Goal: Task Accomplishment & Management: Manage account settings

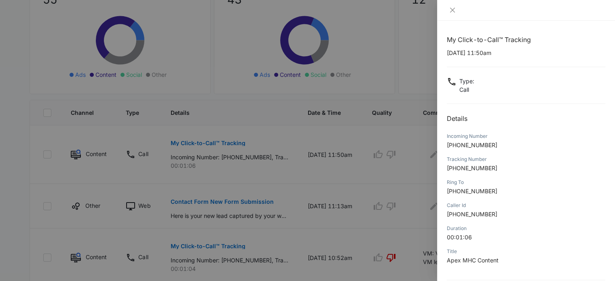
scroll to position [78, 0]
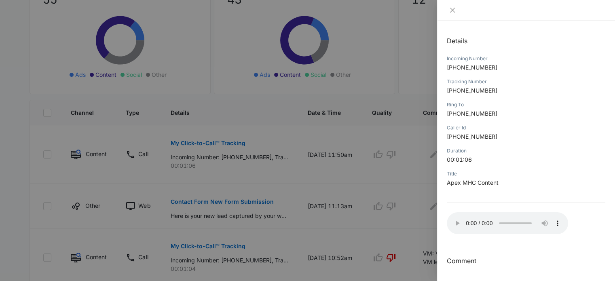
click at [563, 87] on p "[PHONE_NUMBER]" at bounding box center [525, 90] width 158 height 8
click at [375, 233] on div at bounding box center [307, 140] width 615 height 281
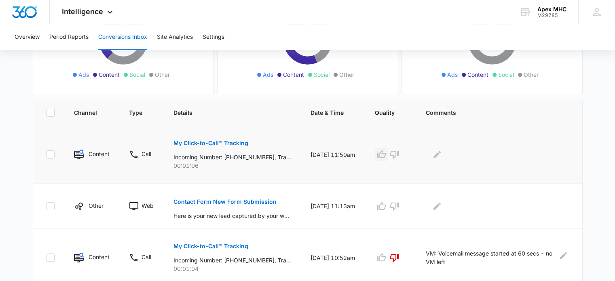
click at [386, 154] on icon "button" at bounding box center [381, 155] width 10 height 10
click at [440, 153] on icon "Edit Comments" at bounding box center [436, 154] width 7 height 7
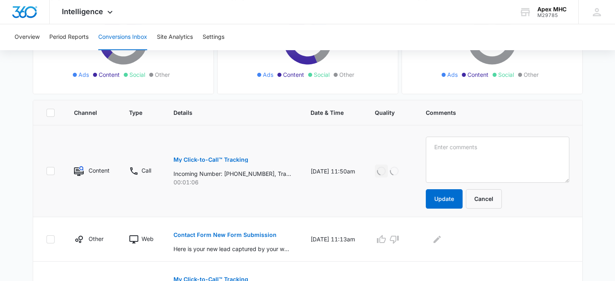
click at [450, 156] on textarea at bounding box center [496, 160] width 143 height 46
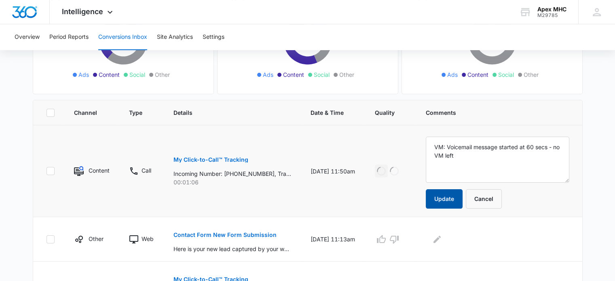
type textarea "VM: Voicemail message started at 60 secs - no VM left"
click at [456, 196] on button "Update" at bounding box center [443, 198] width 37 height 19
click at [403, 171] on div "Loading Loading" at bounding box center [391, 170] width 32 height 13
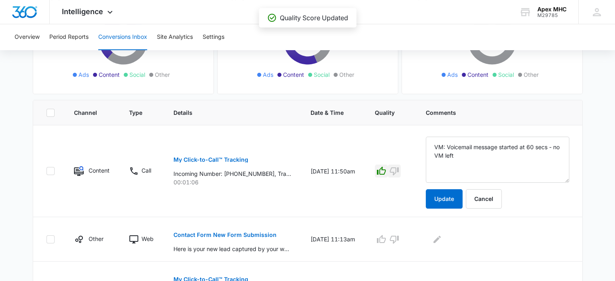
click at [399, 171] on icon "button" at bounding box center [394, 171] width 10 height 10
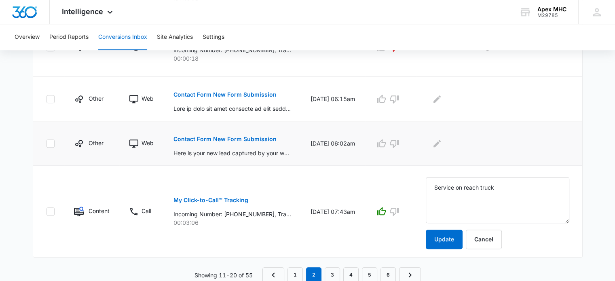
scroll to position [533, 0]
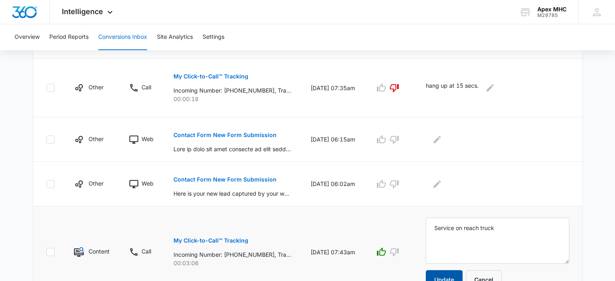
click at [449, 276] on button "Update" at bounding box center [443, 279] width 37 height 19
click at [243, 180] on p "Contact Form New Form Submission" at bounding box center [224, 180] width 103 height 6
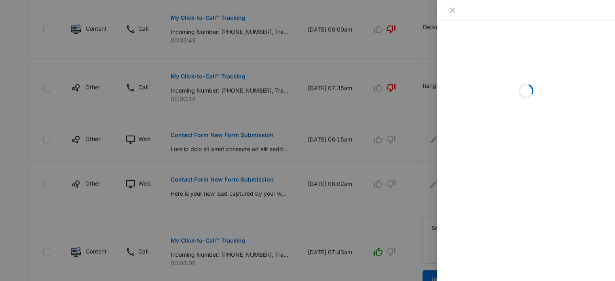
click at [353, 198] on div at bounding box center [307, 140] width 615 height 281
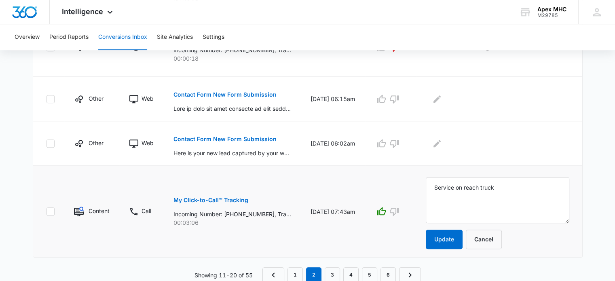
scroll to position [541, 0]
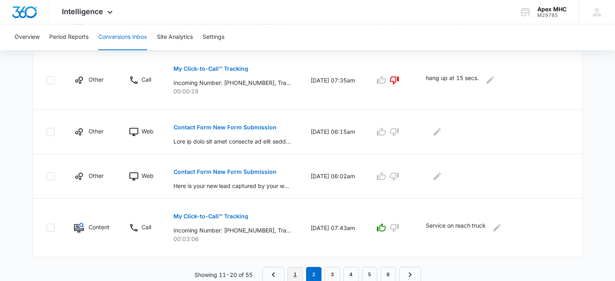
click at [291, 274] on link "1" at bounding box center [294, 274] width 15 height 15
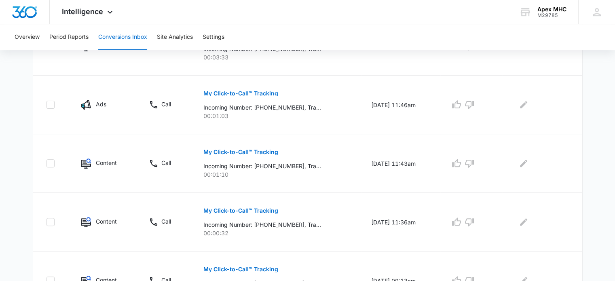
scroll to position [569, 0]
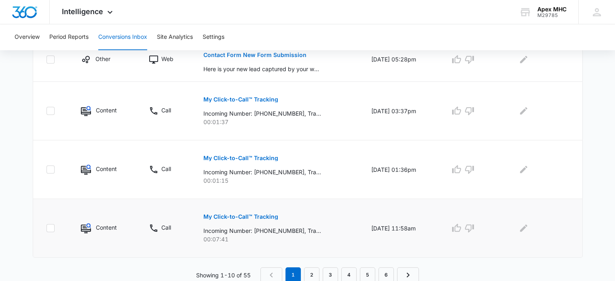
click at [244, 210] on button "My Click-to-Call™ Tracking" at bounding box center [240, 216] width 75 height 19
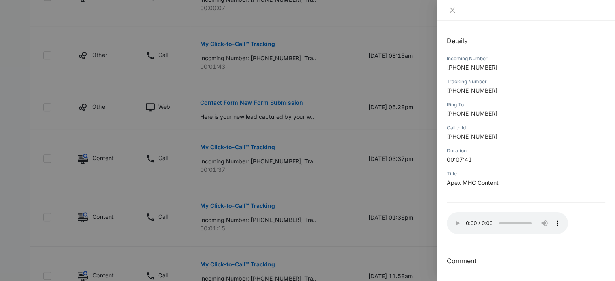
scroll to position [600, 0]
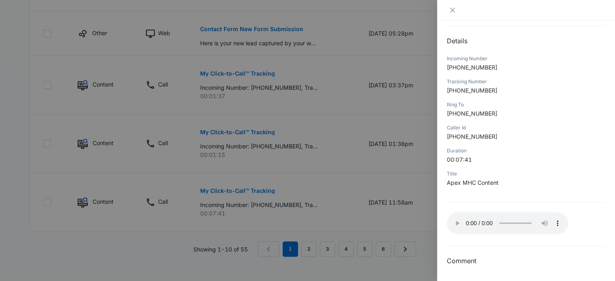
click at [311, 135] on div at bounding box center [307, 140] width 615 height 281
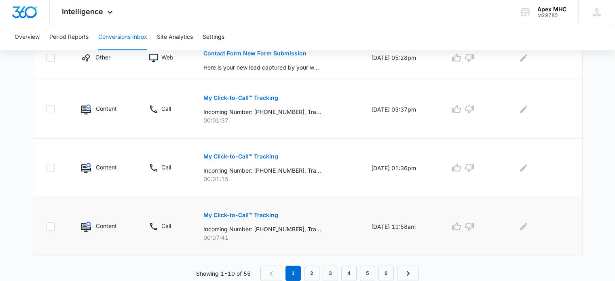
scroll to position [569, 0]
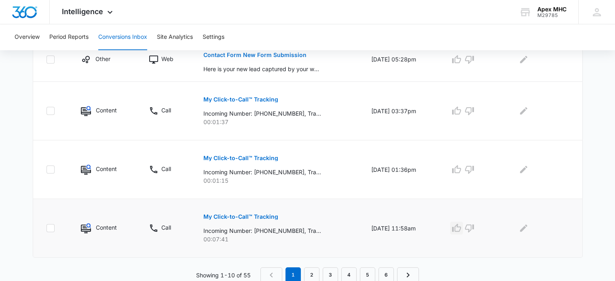
click at [459, 229] on icon "button" at bounding box center [456, 227] width 9 height 8
click at [519, 227] on div at bounding box center [540, 227] width 57 height 13
click at [524, 227] on icon "Edit Comments" at bounding box center [523, 227] width 7 height 7
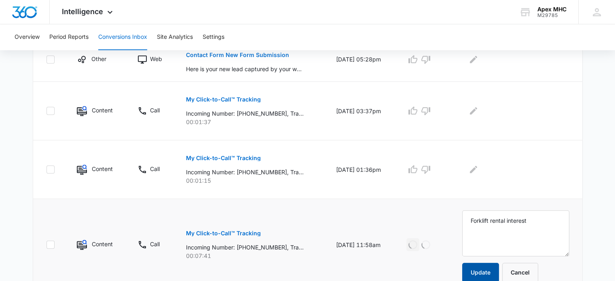
type textarea "Forklift rental interest"
click at [490, 270] on button "Update" at bounding box center [480, 272] width 37 height 19
click at [243, 155] on p "My Click-to-Call™ Tracking" at bounding box center [223, 158] width 75 height 6
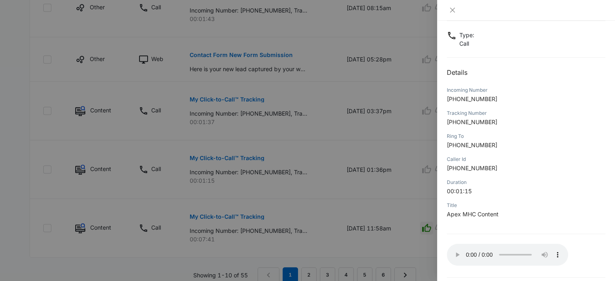
scroll to position [78, 0]
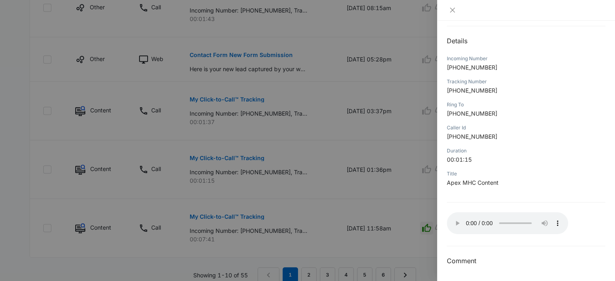
click at [364, 157] on div at bounding box center [307, 140] width 615 height 281
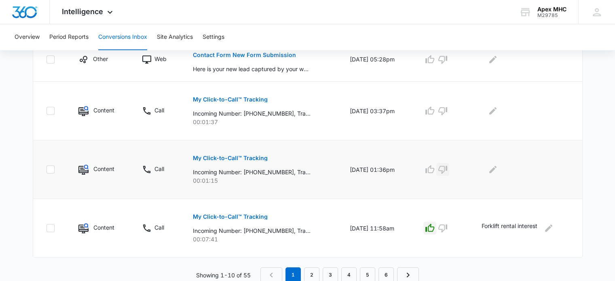
click at [447, 166] on icon "button" at bounding box center [442, 170] width 9 height 8
click at [497, 171] on icon "Edit Comments" at bounding box center [493, 169] width 10 height 10
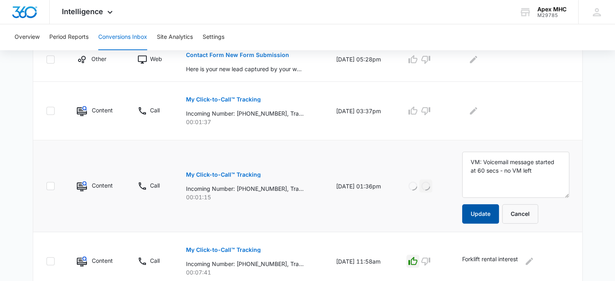
type textarea "VM: Voicemail message started at 60 secs - no VM left"
click at [495, 211] on button "Update" at bounding box center [480, 213] width 37 height 19
click at [234, 94] on button "My Click-to-Call™ Tracking" at bounding box center [223, 99] width 75 height 19
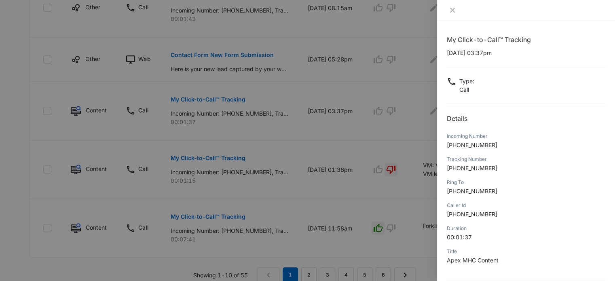
scroll to position [600, 0]
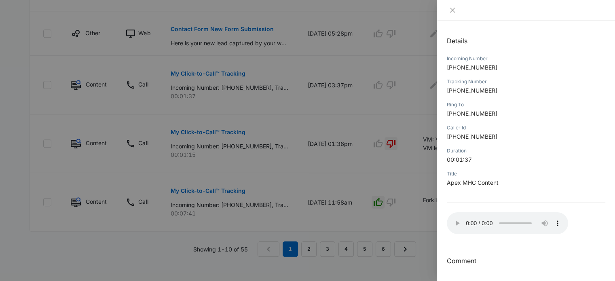
click at [422, 134] on div at bounding box center [307, 140] width 615 height 281
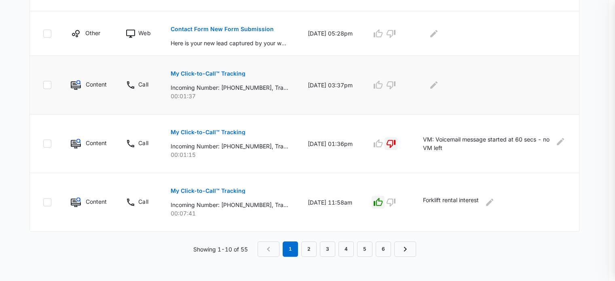
scroll to position [569, 0]
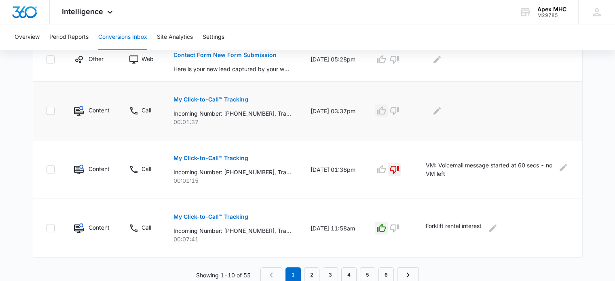
click at [385, 112] on icon "button" at bounding box center [381, 110] width 9 height 8
click at [442, 114] on icon "Edit Comments" at bounding box center [437, 111] width 10 height 10
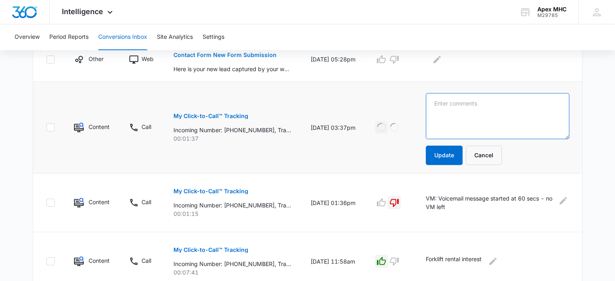
paste textarea "VM: Voicemail message started at 60 secs - [PERSON_NAME] / Windy City Lights / …"
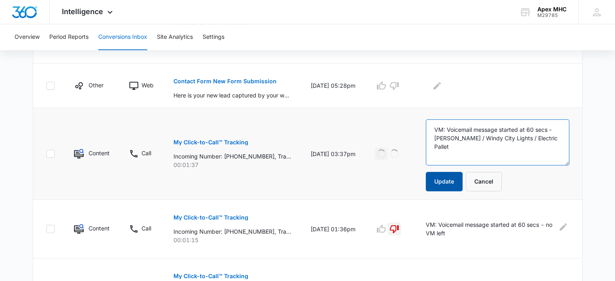
scroll to position [529, 0]
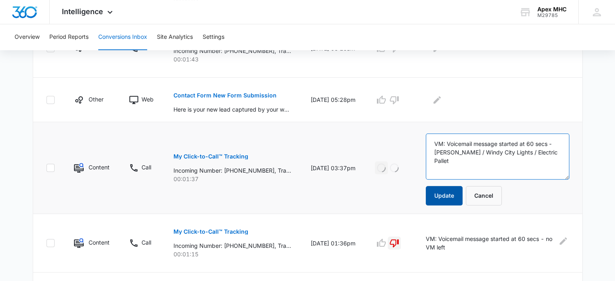
type textarea "VM: Voicemail message started at 60 secs - [PERSON_NAME] / Windy City Lights / …"
click at [458, 192] on button "Update" at bounding box center [443, 195] width 37 height 19
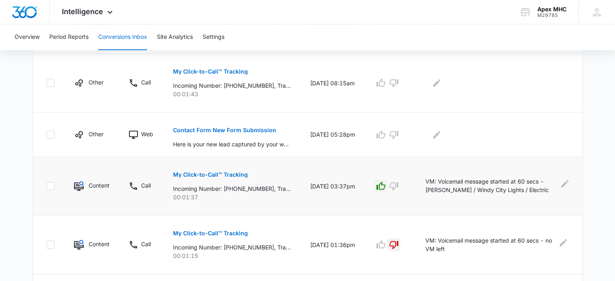
scroll to position [448, 0]
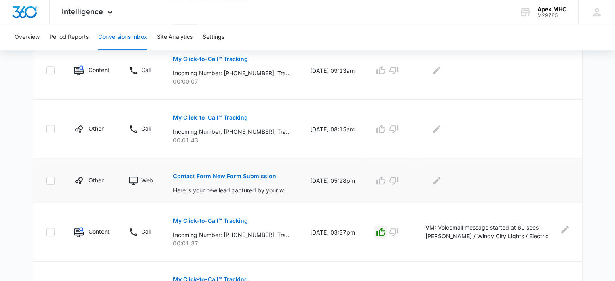
click at [252, 174] on p "Contact Form New Form Submission" at bounding box center [224, 176] width 103 height 6
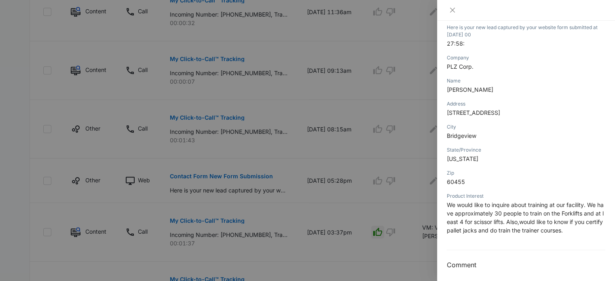
scroll to position [113, 0]
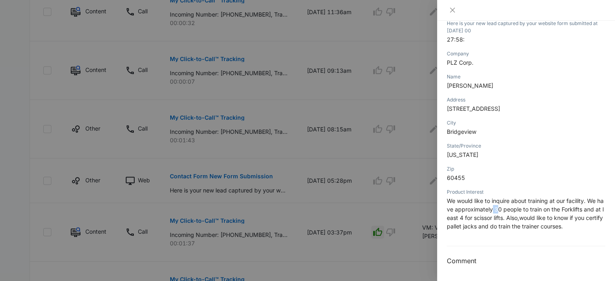
drag, startPoint x: 498, startPoint y: 208, endPoint x: 505, endPoint y: 211, distance: 7.3
click at [505, 211] on span "We would like to inquire about training at our facility. We have approximately …" at bounding box center [524, 213] width 157 height 32
click at [399, 202] on div at bounding box center [307, 140] width 615 height 281
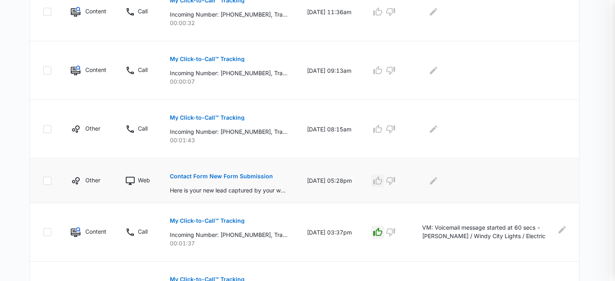
click at [382, 179] on icon "button" at bounding box center [378, 181] width 10 height 10
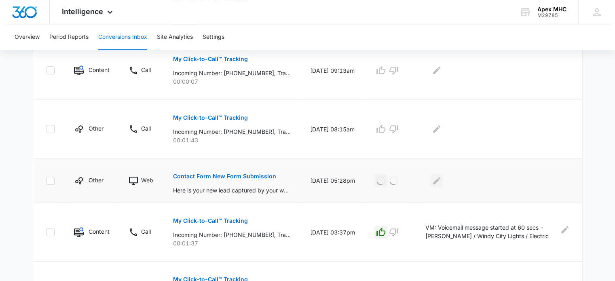
click at [441, 179] on icon "Edit Comments" at bounding box center [437, 181] width 10 height 10
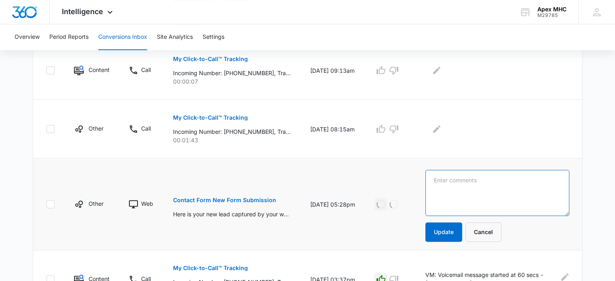
click at [448, 187] on textarea at bounding box center [497, 193] width 144 height 46
paste textarea "Forklift training - 30 people + Interest in Train the Trainer"
type textarea "Web: Forklift training - 30 people + Interest in Train the Trainer"
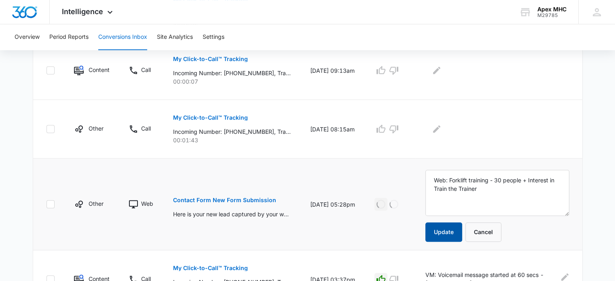
drag, startPoint x: 439, startPoint y: 240, endPoint x: 441, endPoint y: 232, distance: 7.8
click at [439, 239] on button "Update" at bounding box center [443, 231] width 37 height 19
click at [248, 200] on p "Contact Form New Form Submission" at bounding box center [224, 200] width 103 height 6
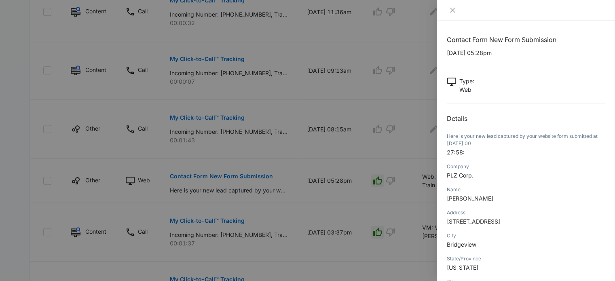
scroll to position [133, 0]
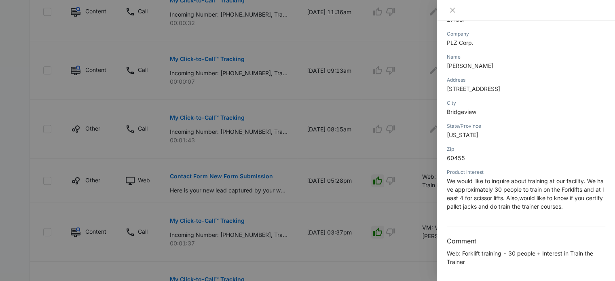
click at [351, 206] on div at bounding box center [307, 140] width 615 height 281
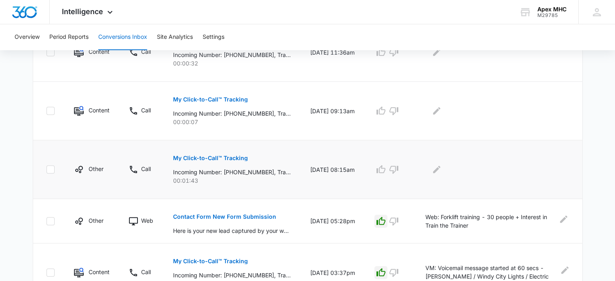
click at [230, 155] on p "My Click-to-Call™ Tracking" at bounding box center [210, 158] width 75 height 6
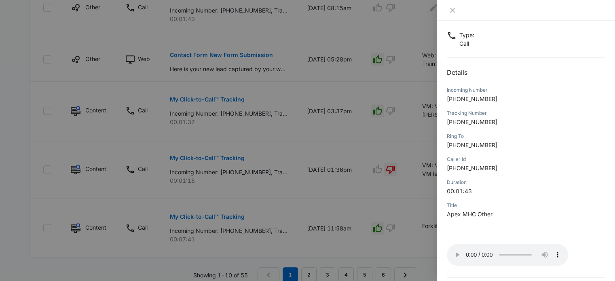
scroll to position [78, 0]
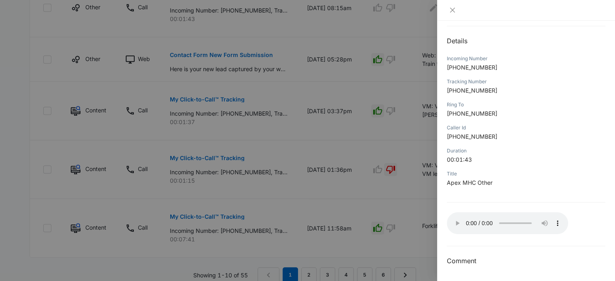
click at [413, 221] on div at bounding box center [307, 140] width 615 height 281
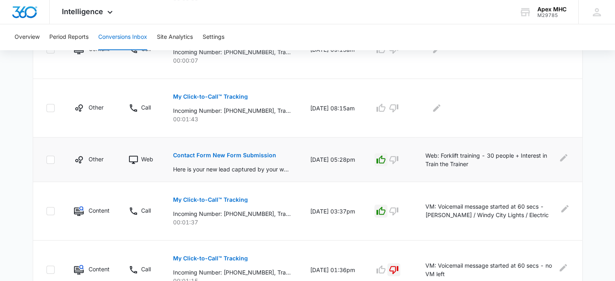
scroll to position [448, 0]
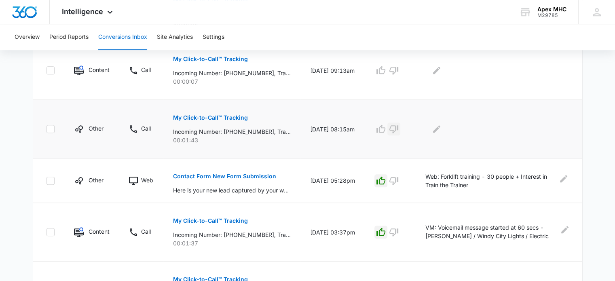
click at [398, 132] on icon "button" at bounding box center [394, 129] width 10 height 10
click at [440, 126] on icon "Edit Comments" at bounding box center [437, 129] width 10 height 10
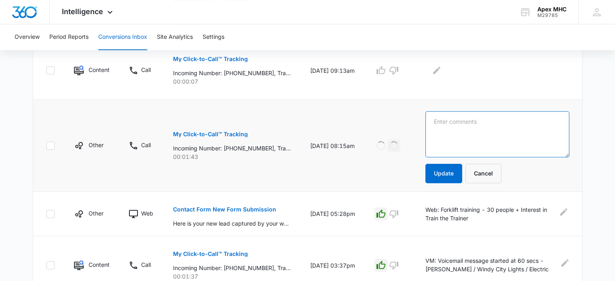
click at [445, 132] on textarea at bounding box center [497, 134] width 144 height 46
click at [466, 121] on textarea "Transfer to [PERSON_NAME] - no answer" at bounding box center [497, 134] width 144 height 46
type textarea "Transfer to [PERSON_NAME] - no answer"
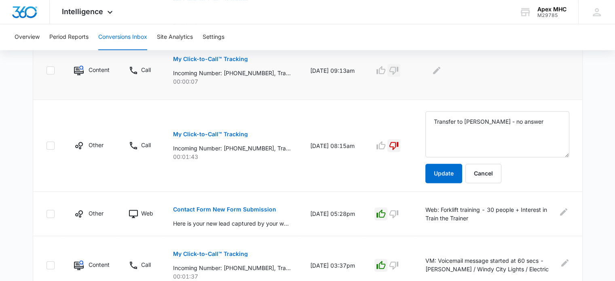
click at [400, 69] on button "button" at bounding box center [393, 70] width 13 height 13
click at [449, 74] on div at bounding box center [497, 70] width 144 height 13
click at [441, 71] on icon "Edit Comments" at bounding box center [437, 70] width 10 height 10
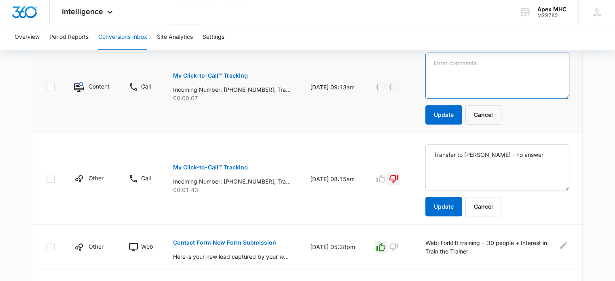
click at [449, 88] on textarea at bounding box center [497, 76] width 144 height 46
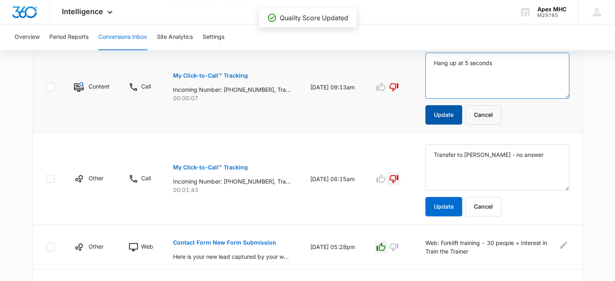
type textarea "Hang up at 5 seconds"
click at [456, 110] on button "Update" at bounding box center [443, 114] width 37 height 19
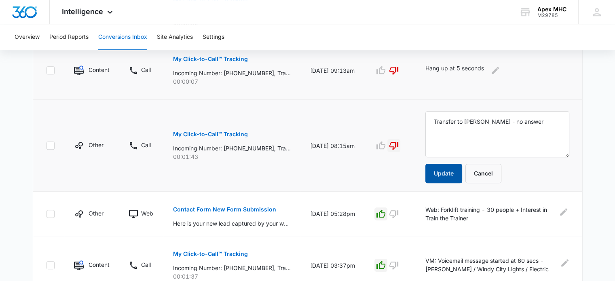
click at [451, 167] on button "Update" at bounding box center [443, 173] width 37 height 19
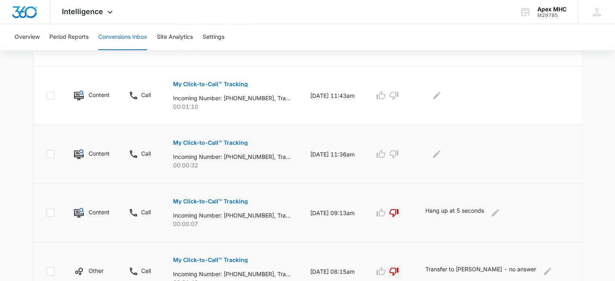
scroll to position [286, 0]
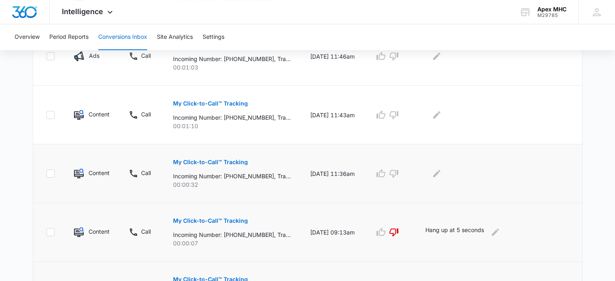
click at [239, 156] on button "My Click-to-Call™ Tracking" at bounding box center [210, 161] width 75 height 19
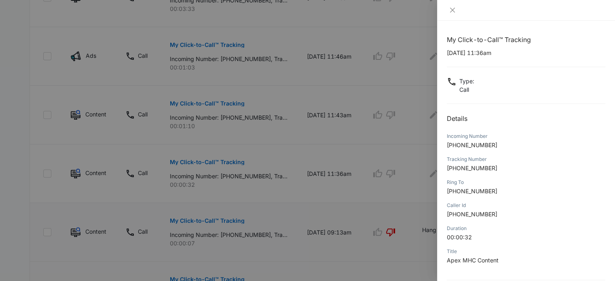
click at [550, 96] on div "My Click-to-Call™ Tracking [DATE] 11:36am Type : Call Details Incoming Number […" at bounding box center [525, 189] width 158 height 309
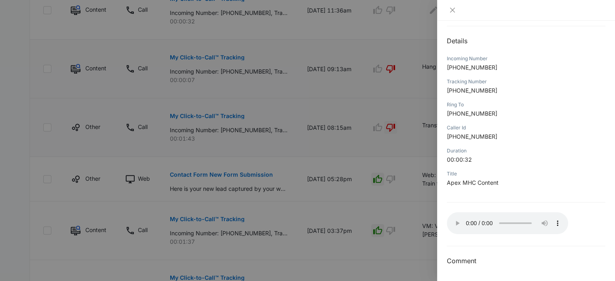
scroll to position [488, 0]
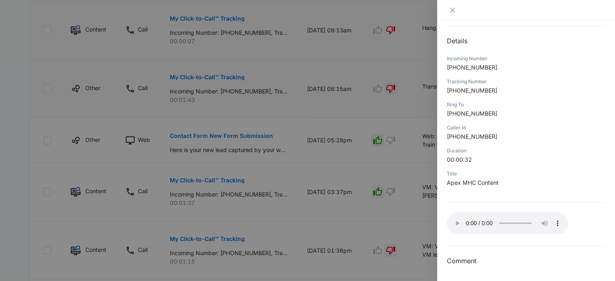
click at [419, 222] on div at bounding box center [307, 140] width 615 height 281
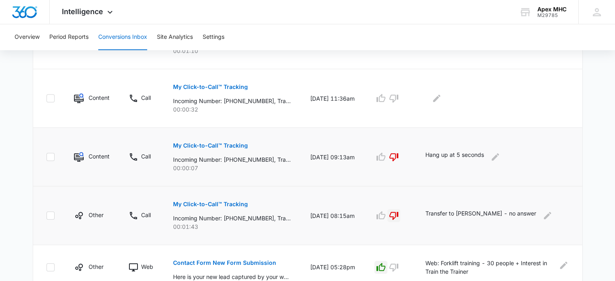
scroll to position [326, 0]
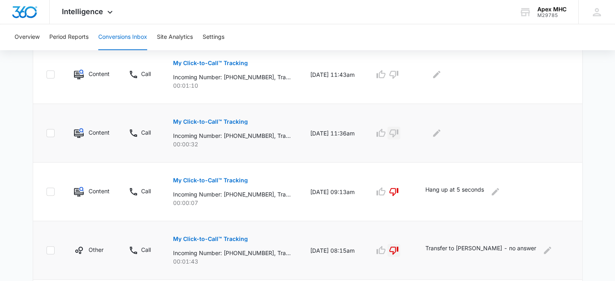
click at [398, 134] on icon "button" at bounding box center [394, 133] width 10 height 10
click at [441, 133] on icon "Edit Comments" at bounding box center [437, 133] width 10 height 10
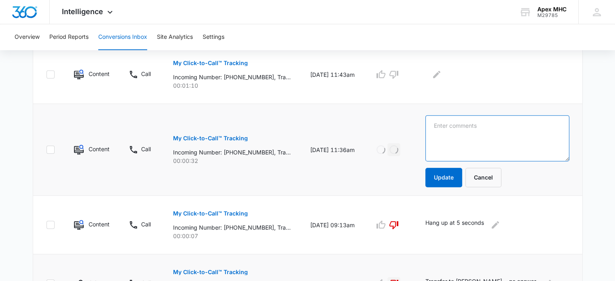
click at [451, 143] on textarea at bounding box center [497, 138] width 144 height 46
type textarea "A"
type textarea "Hang up at 29 seconds - automated solicitor"
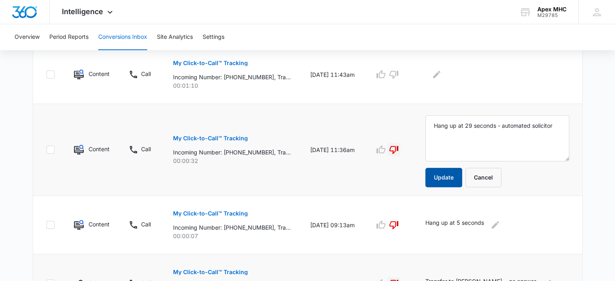
click at [457, 181] on button "Update" at bounding box center [443, 177] width 37 height 19
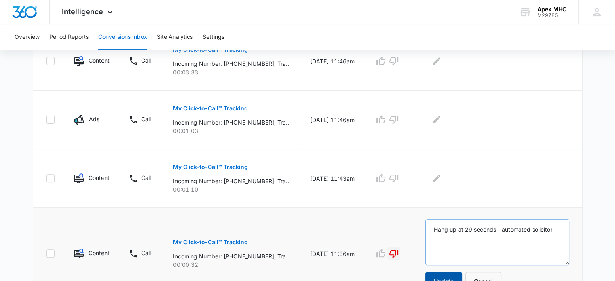
scroll to position [165, 0]
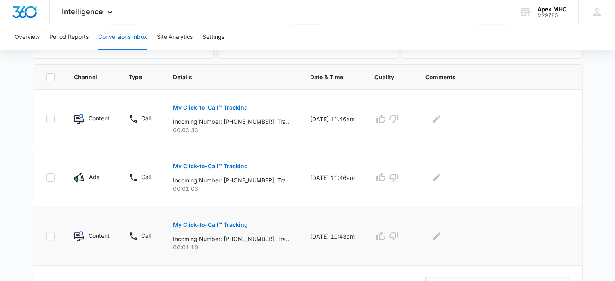
click at [239, 227] on button "My Click-to-Call™ Tracking" at bounding box center [210, 224] width 75 height 19
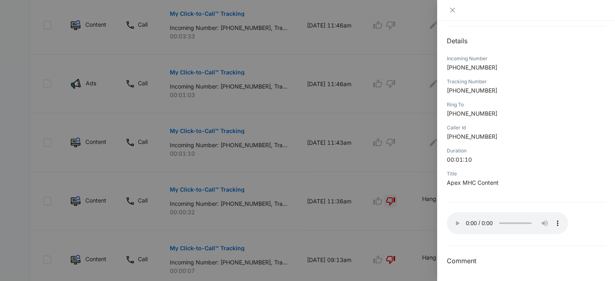
scroll to position [286, 0]
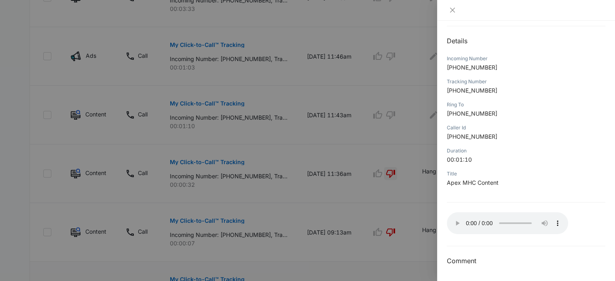
click at [286, 110] on div at bounding box center [307, 140] width 615 height 281
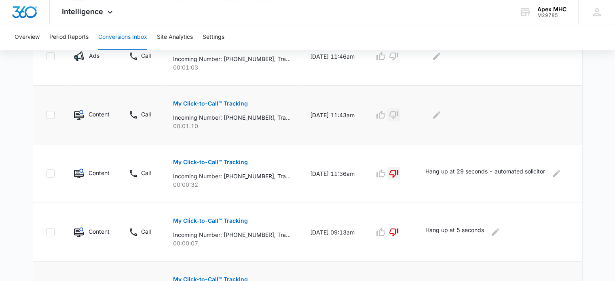
click at [398, 112] on icon "button" at bounding box center [394, 115] width 10 height 10
click at [441, 111] on icon "Edit Comments" at bounding box center [437, 115] width 10 height 10
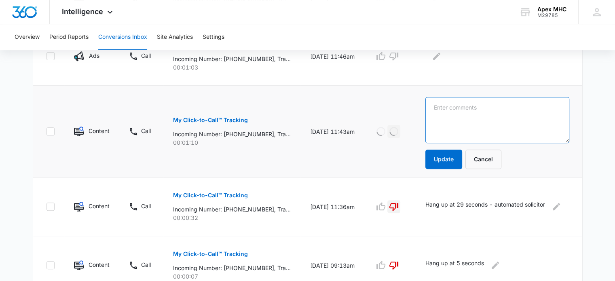
paste textarea "VM: Voicemail message started at 60 secs - no VM left"
type textarea "VM: Voicemail message started at 60 secs - no VM left"
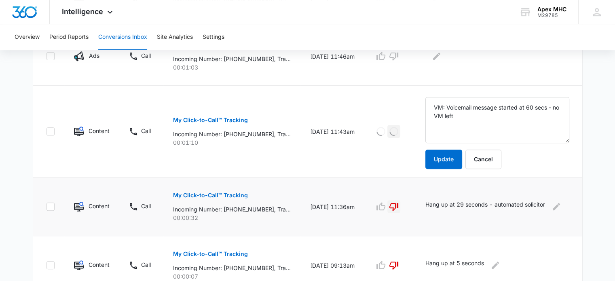
click at [457, 202] on p "Hang up at 29 seconds - automated solicitor" at bounding box center [485, 206] width 120 height 13
copy div "Hang up at 29 seconds - automated solicitor"
click at [415, 197] on td at bounding box center [389, 206] width 51 height 59
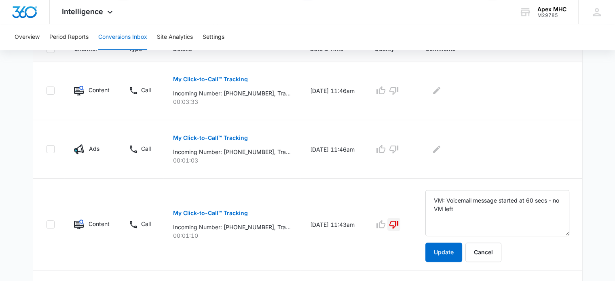
scroll to position [198, 0]
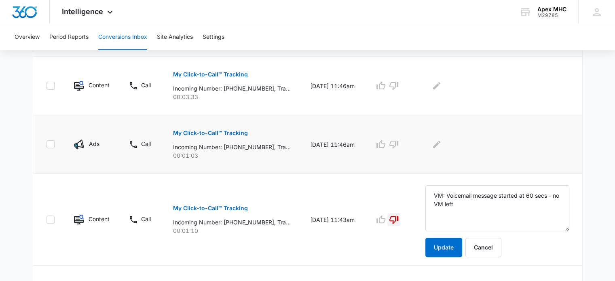
click at [228, 130] on p "My Click-to-Call™ Tracking" at bounding box center [210, 133] width 75 height 6
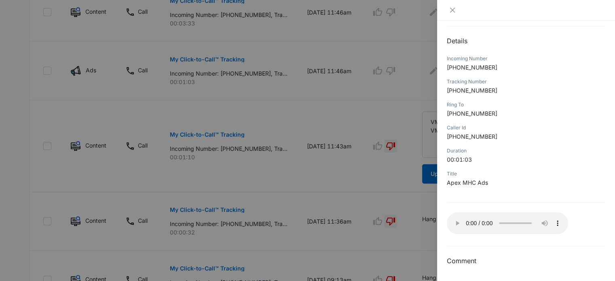
scroll to position [319, 0]
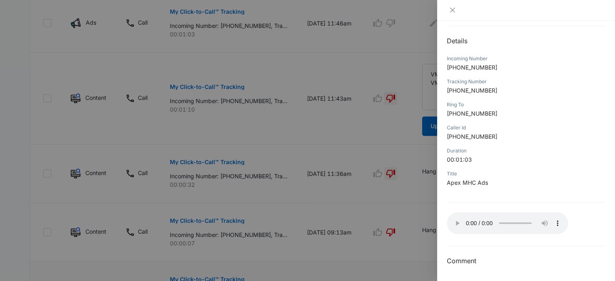
click at [360, 160] on div at bounding box center [307, 140] width 615 height 281
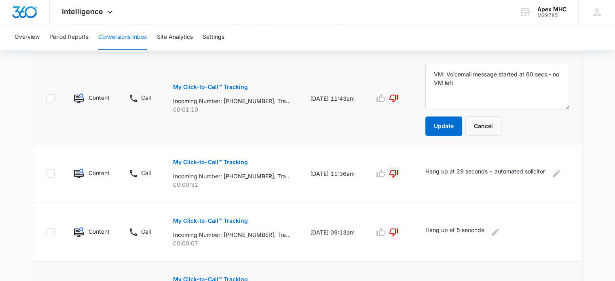
scroll to position [238, 0]
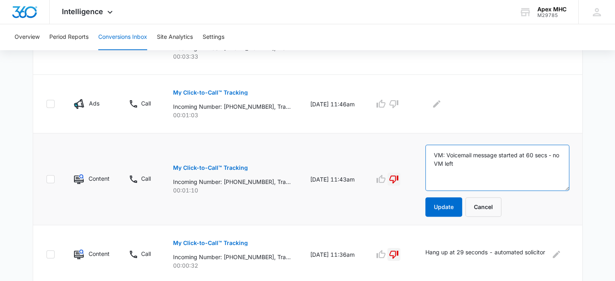
click at [464, 164] on textarea "VM: Voicemail message started at 60 secs - no VM left" at bounding box center [497, 168] width 144 height 46
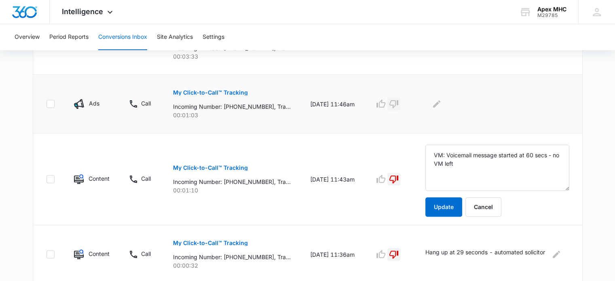
click at [398, 101] on icon "button" at bounding box center [393, 104] width 9 height 8
click at [439, 106] on icon "Edit Comments" at bounding box center [436, 103] width 7 height 7
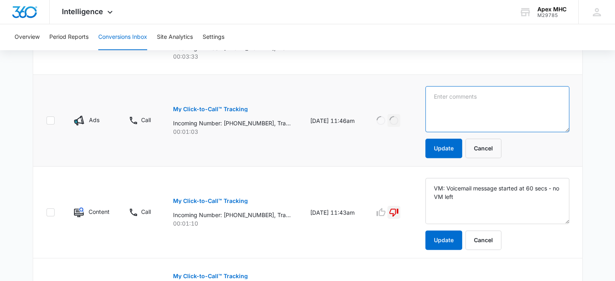
paste textarea "VM: Voicemail message started at 60 secs - no VM left"
type textarea "VM: Voicemail message started at 60 secs - no VM left"
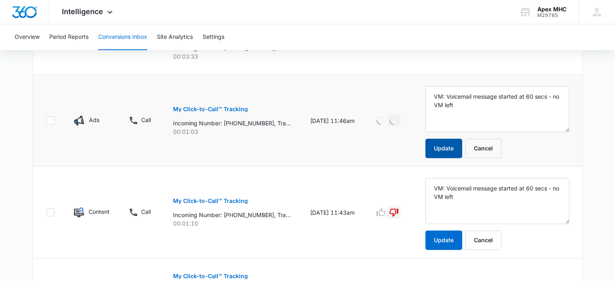
click at [453, 143] on button "Update" at bounding box center [443, 148] width 37 height 19
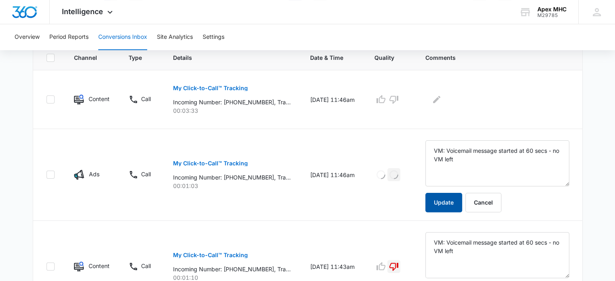
scroll to position [117, 0]
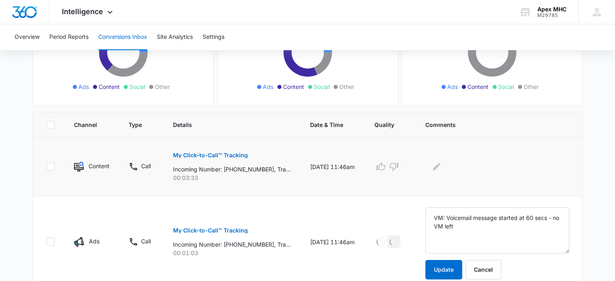
click at [208, 157] on p "My Click-to-Call™ Tracking" at bounding box center [210, 155] width 75 height 6
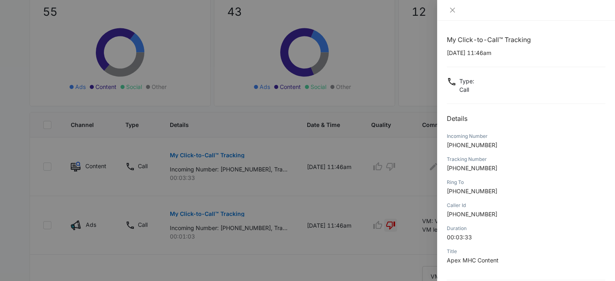
scroll to position [78, 0]
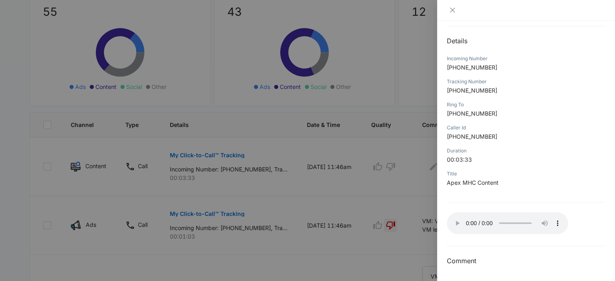
click at [404, 219] on div at bounding box center [307, 140] width 615 height 281
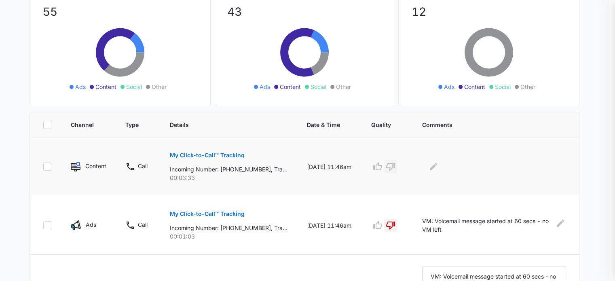
click at [392, 160] on div at bounding box center [387, 166] width 32 height 13
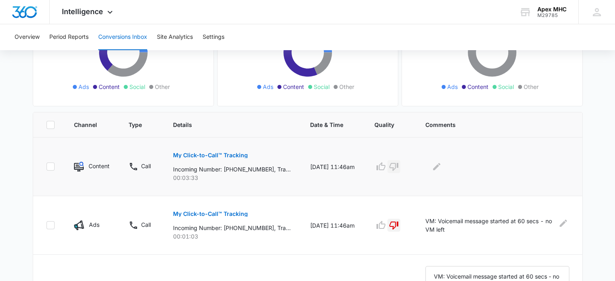
click at [398, 166] on icon "button" at bounding box center [393, 167] width 9 height 8
click at [441, 166] on icon "Edit Comments" at bounding box center [437, 167] width 10 height 10
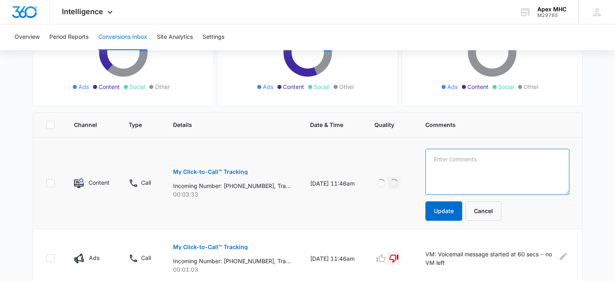
click at [444, 166] on textarea at bounding box center [497, 172] width 144 height 46
type textarea "Transfer to HR"
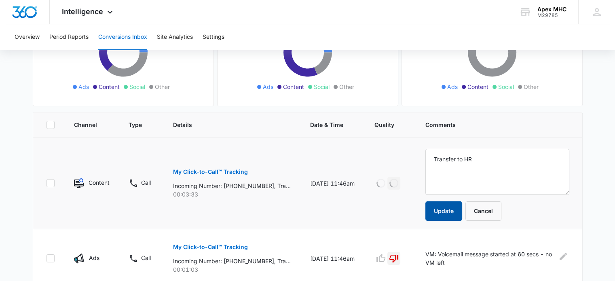
click at [446, 208] on button "Update" at bounding box center [443, 210] width 37 height 19
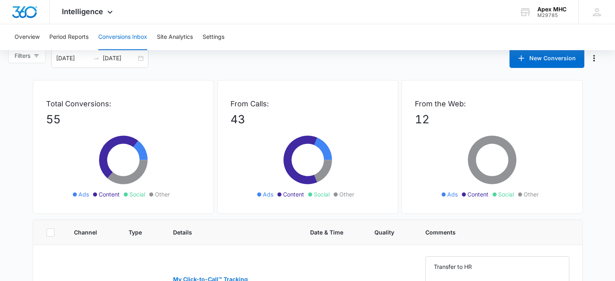
scroll to position [0, 0]
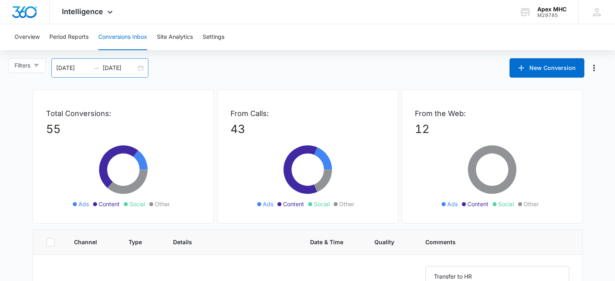
click at [140, 69] on div "[DATE] [DATE]" at bounding box center [99, 67] width 97 height 19
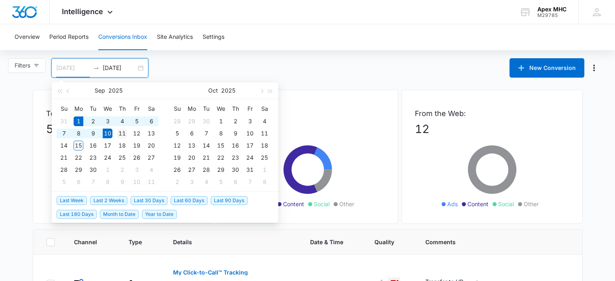
type input "[DATE]"
click at [123, 134] on div "11" at bounding box center [122, 133] width 10 height 10
type input "[DATE]"
click at [82, 146] on div "15" at bounding box center [79, 146] width 10 height 10
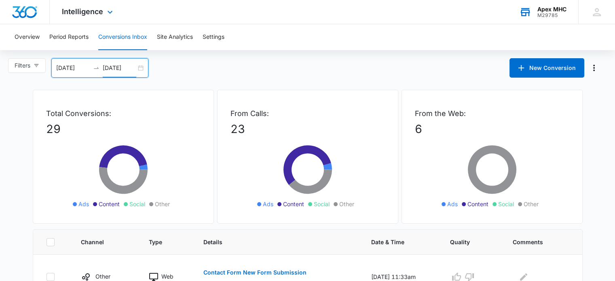
click at [546, 13] on div "M29785" at bounding box center [551, 16] width 29 height 6
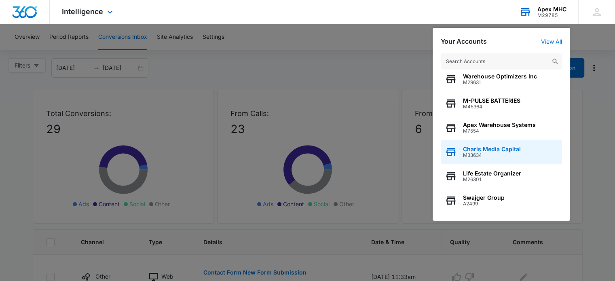
scroll to position [323, 0]
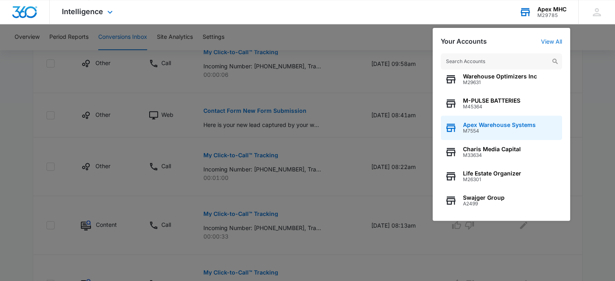
click at [504, 131] on span "M7554" at bounding box center [499, 131] width 73 height 6
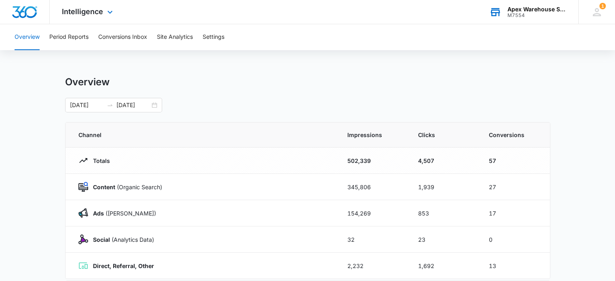
click at [522, 170] on td "57" at bounding box center [514, 160] width 71 height 26
click at [517, 171] on td "57" at bounding box center [514, 160] width 71 height 26
click at [138, 44] on button "Conversions Inbox" at bounding box center [122, 37] width 49 height 26
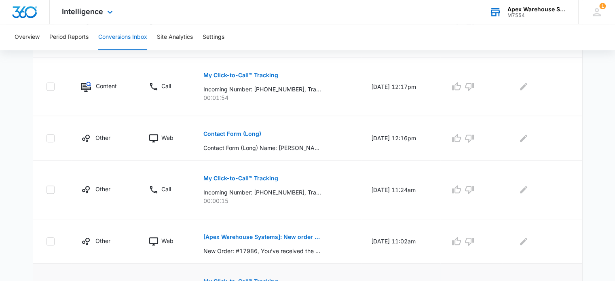
scroll to position [555, 0]
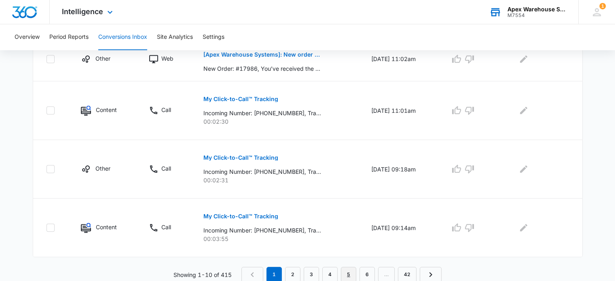
click at [346, 274] on link "5" at bounding box center [348, 274] width 15 height 15
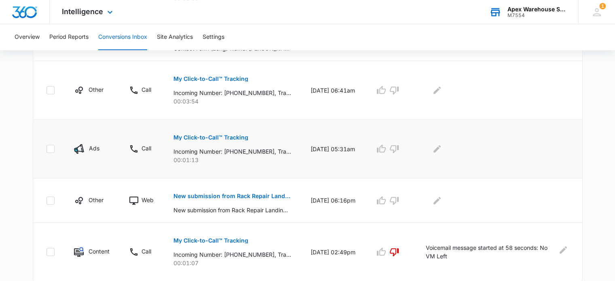
scroll to position [527, 0]
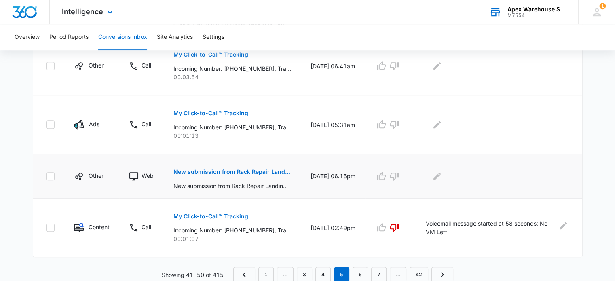
click at [240, 170] on p "New submission from Rack Repair Landing Page Contact Form" at bounding box center [232, 172] width 118 height 6
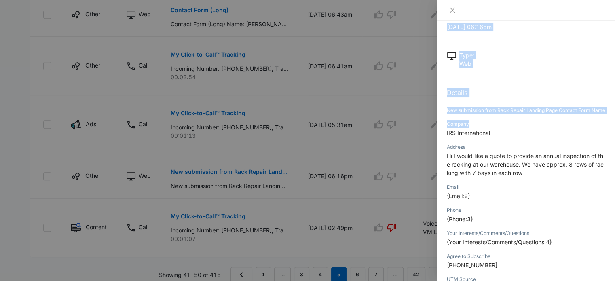
scroll to position [105, 0]
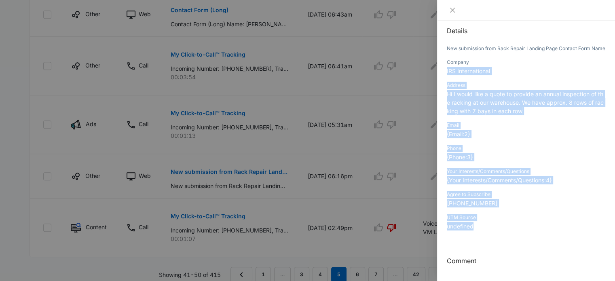
drag, startPoint x: 446, startPoint y: 173, endPoint x: 568, endPoint y: 223, distance: 131.9
click at [568, 223] on div "New submission from Rack Repair Landing Page Contact Form [DATE] 06:16pm Type :…" at bounding box center [525, 101] width 158 height 329
copy div "IRS International Address Hi I would like a quote to provide an annual inspecti…"
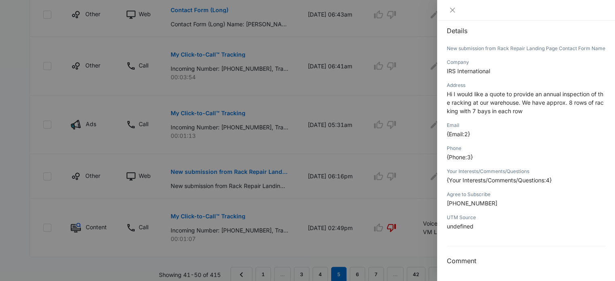
click at [425, 163] on div at bounding box center [307, 140] width 615 height 281
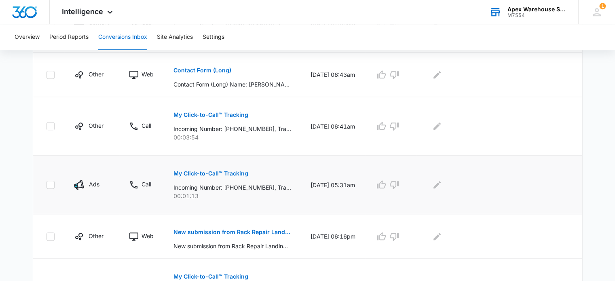
scroll to position [527, 0]
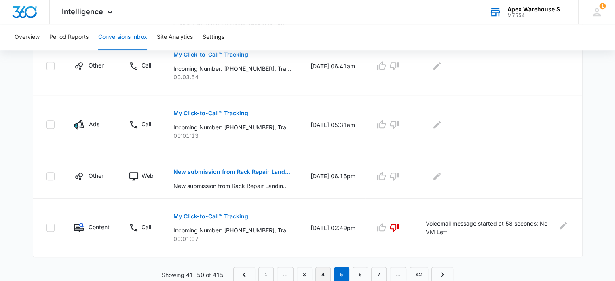
click at [324, 270] on link "4" at bounding box center [322, 274] width 15 height 15
